Goal: Information Seeking & Learning: Learn about a topic

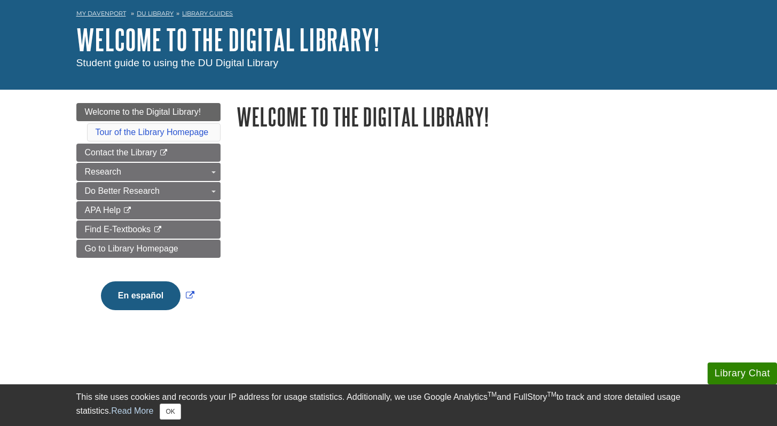
scroll to position [40, 0]
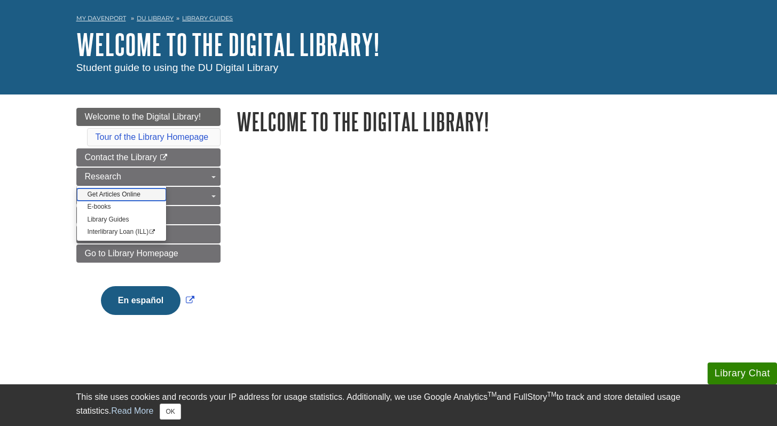
click at [138, 190] on link "Get Articles Online" at bounding box center [122, 195] width 90 height 12
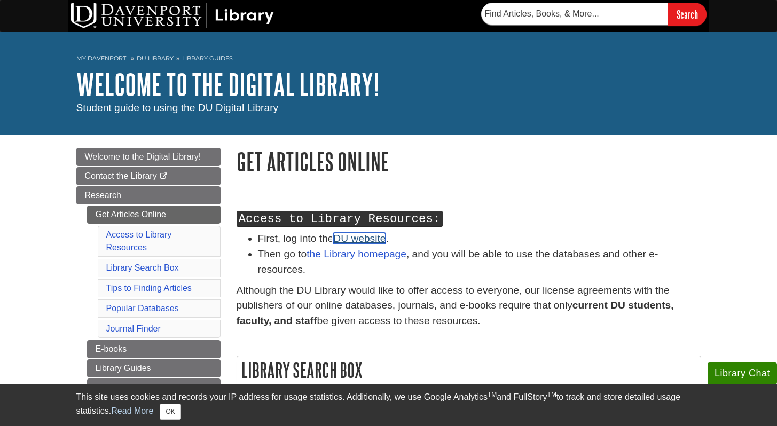
click at [370, 242] on link "DU website" at bounding box center [359, 238] width 52 height 11
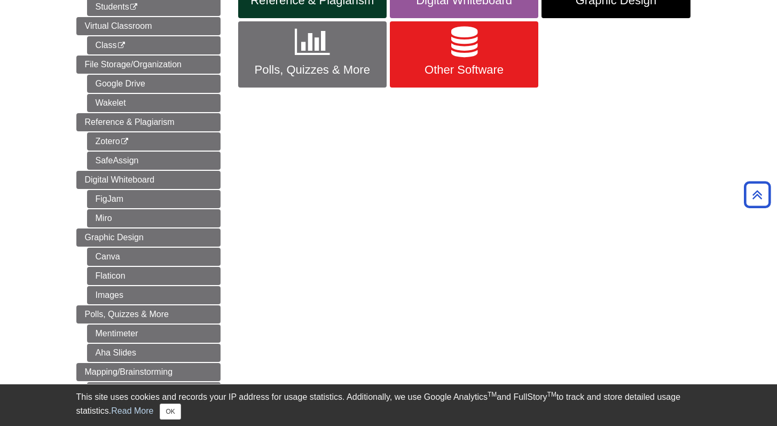
scroll to position [318, 0]
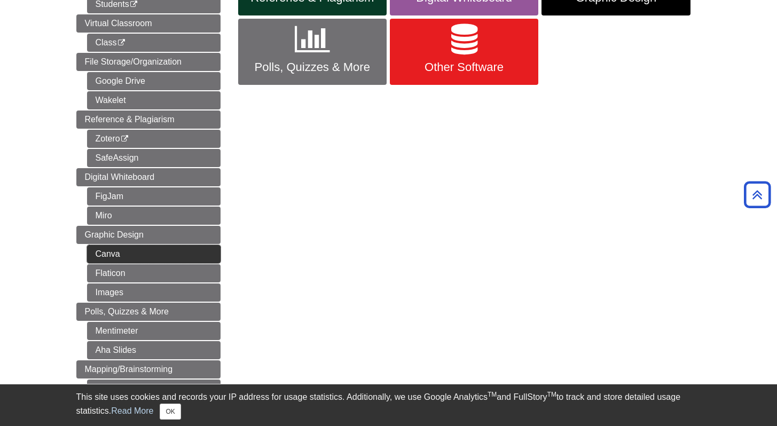
click at [175, 255] on link "Canva" at bounding box center [154, 254] width 134 height 18
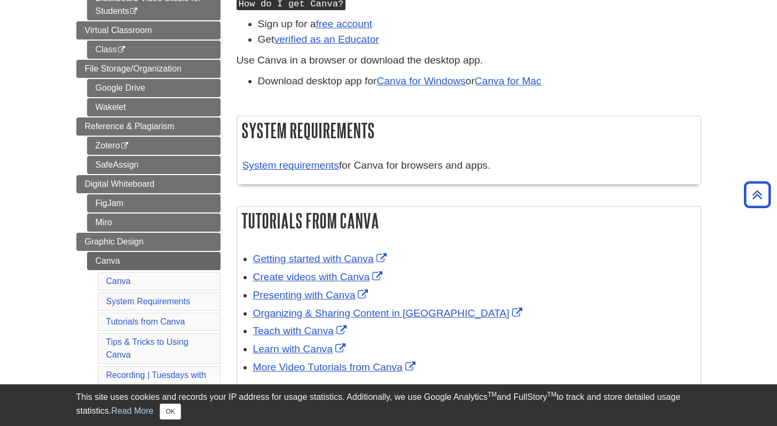
scroll to position [290, 0]
click at [158, 166] on link "SafeAssign" at bounding box center [154, 164] width 134 height 18
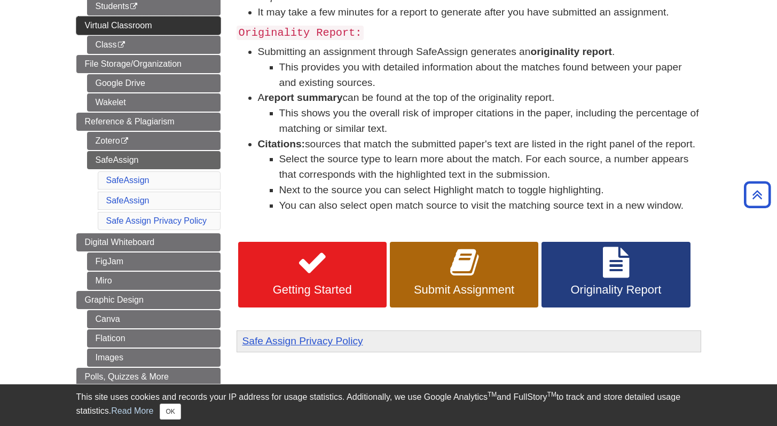
scroll to position [295, 0]
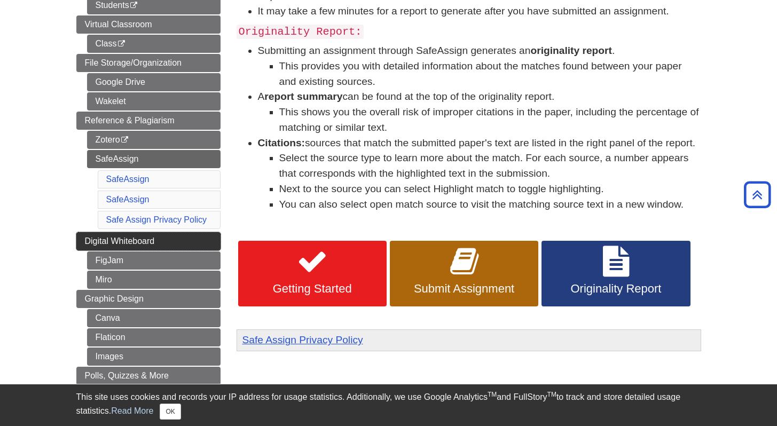
click at [194, 243] on link "Digital Whiteboard" at bounding box center [148, 241] width 144 height 18
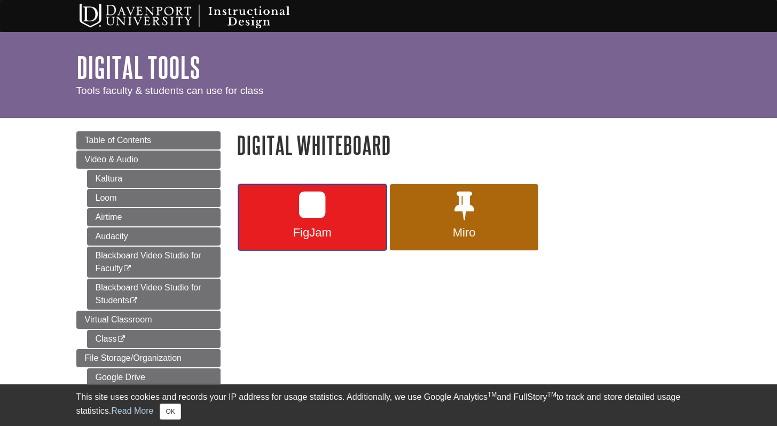
click at [322, 232] on span "FigJam" at bounding box center [312, 233] width 132 height 14
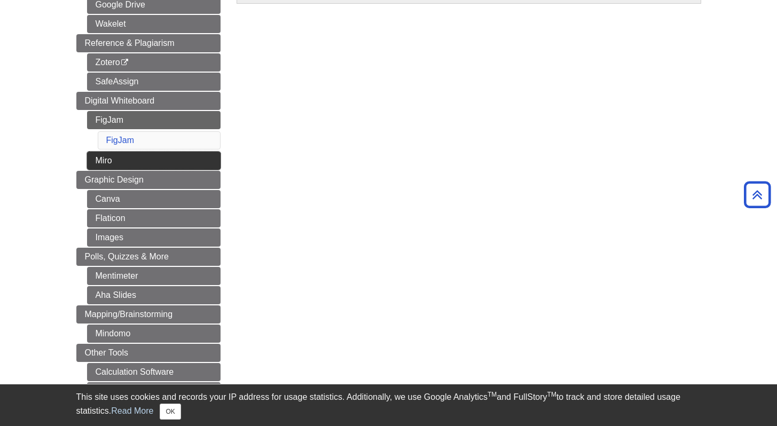
scroll to position [376, 0]
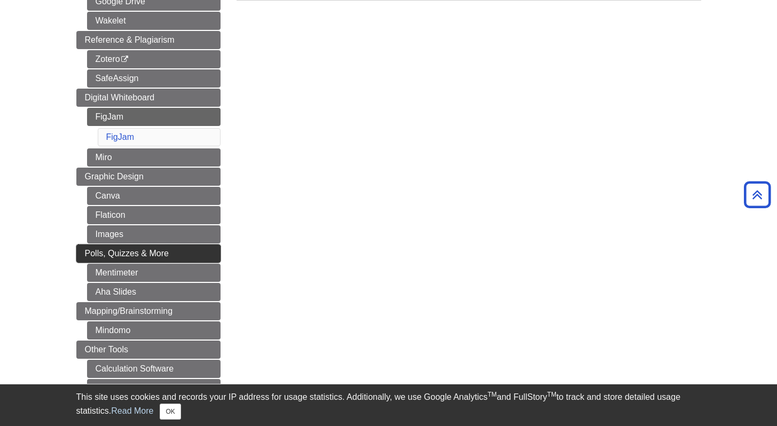
click at [145, 259] on link "Polls, Quizzes & More" at bounding box center [148, 254] width 144 height 18
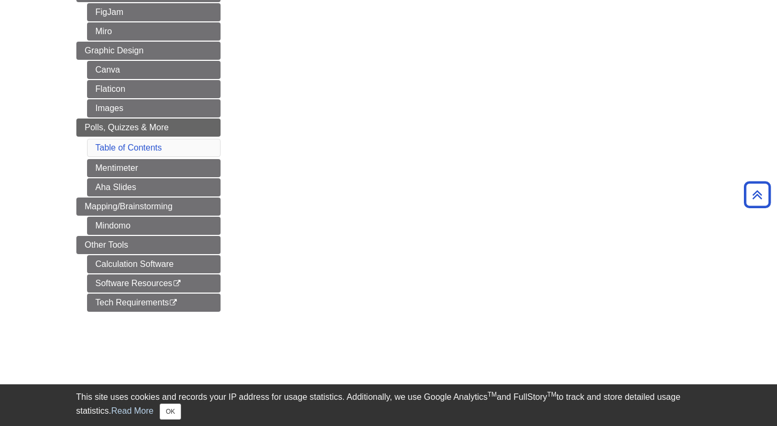
scroll to position [482, 0]
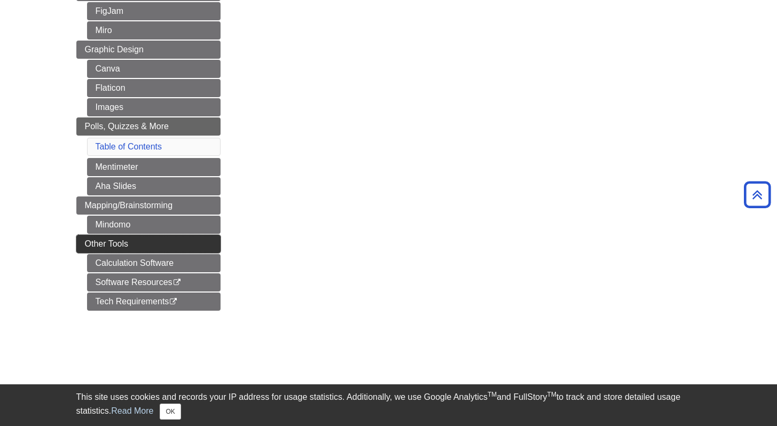
click at [159, 245] on link "Other Tools" at bounding box center [148, 244] width 144 height 18
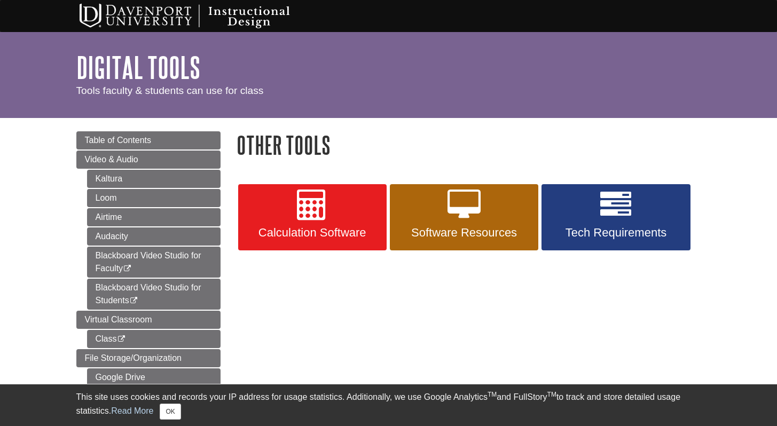
scroll to position [11, 0]
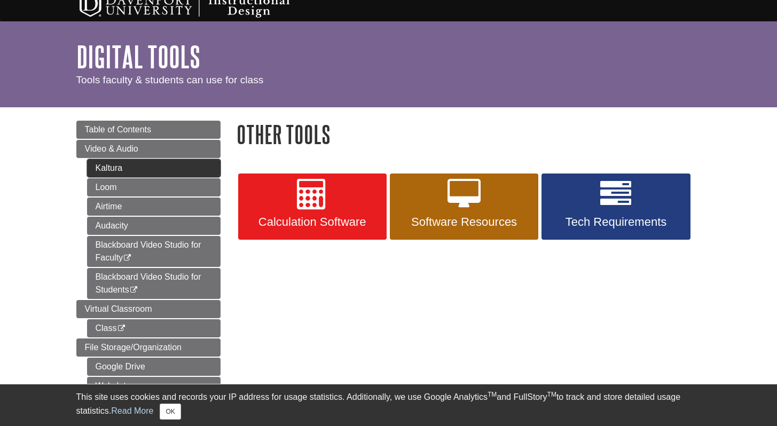
click at [145, 164] on link "Kaltura" at bounding box center [154, 168] width 134 height 18
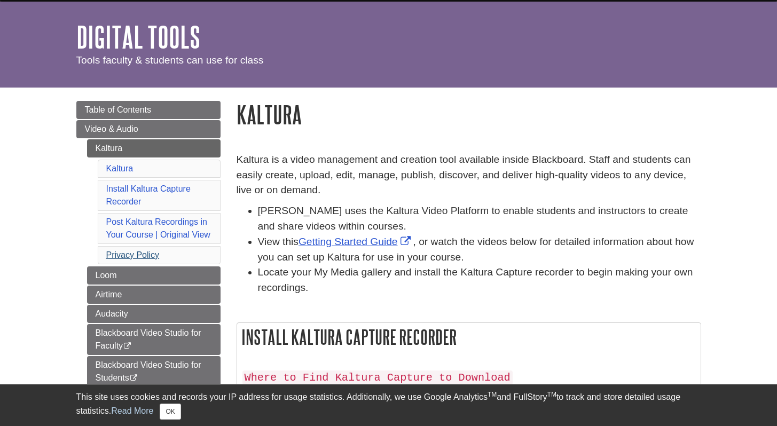
scroll to position [33, 0]
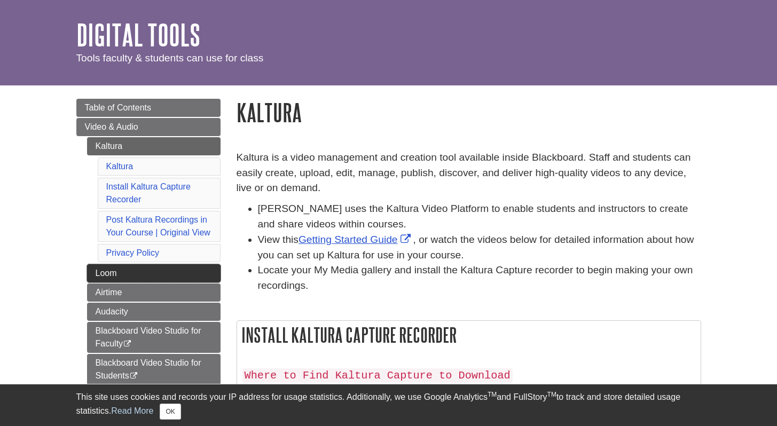
click at [153, 276] on link "Loom" at bounding box center [154, 273] width 134 height 18
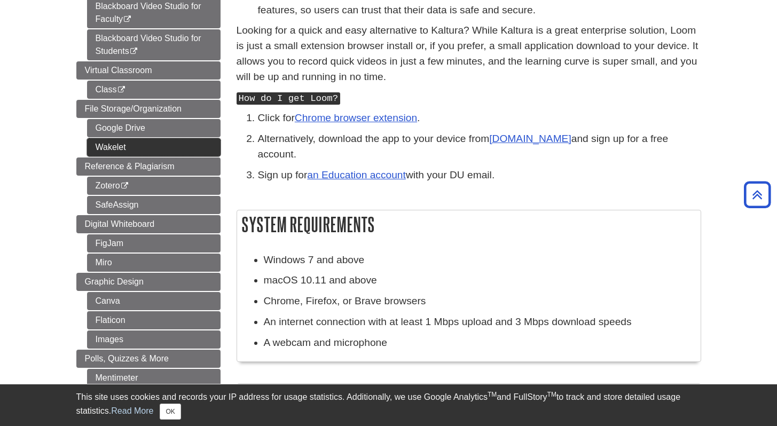
scroll to position [334, 0]
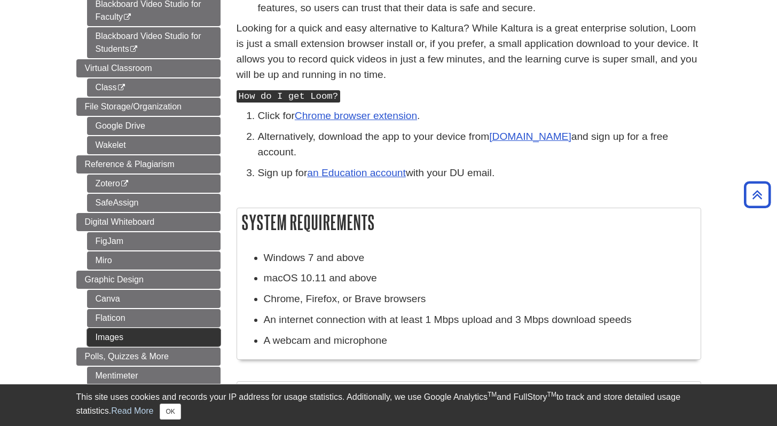
click at [154, 332] on link "Images" at bounding box center [154, 338] width 134 height 18
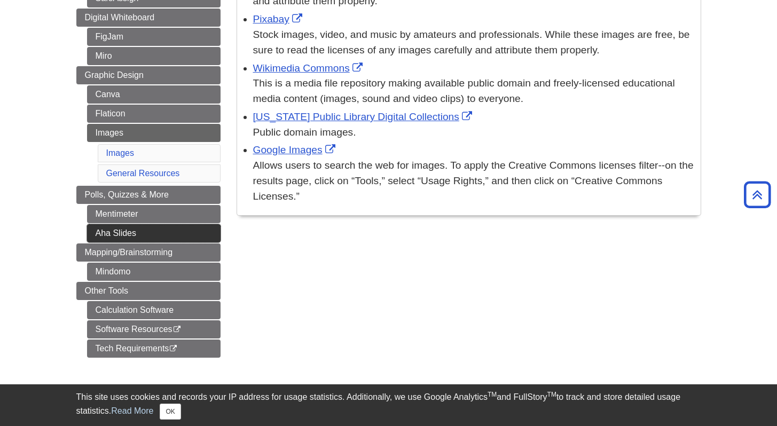
scroll to position [459, 0]
